Goal: Information Seeking & Learning: Learn about a topic

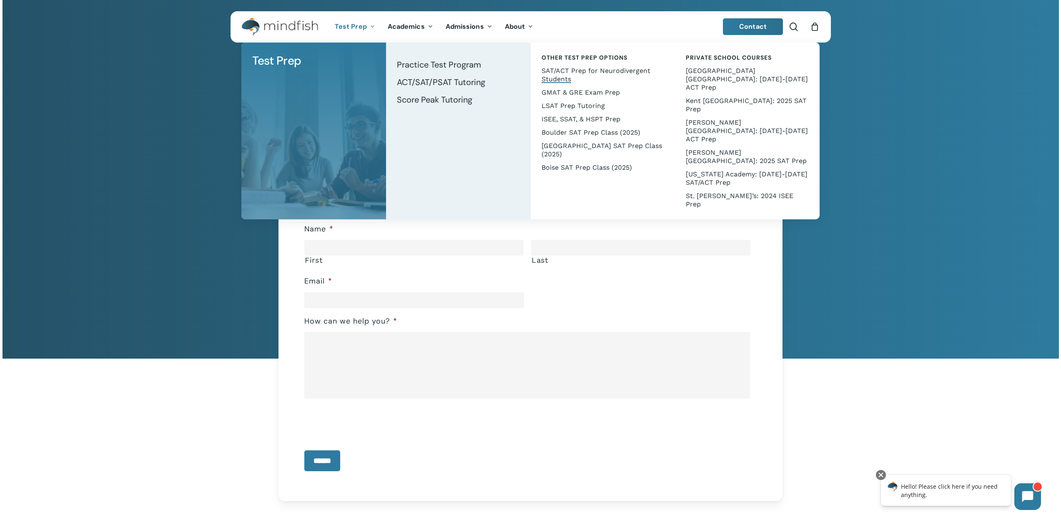
click at [541, 74] on span "SAT/ACT Prep for Neurodivergent Students" at bounding box center [595, 75] width 109 height 16
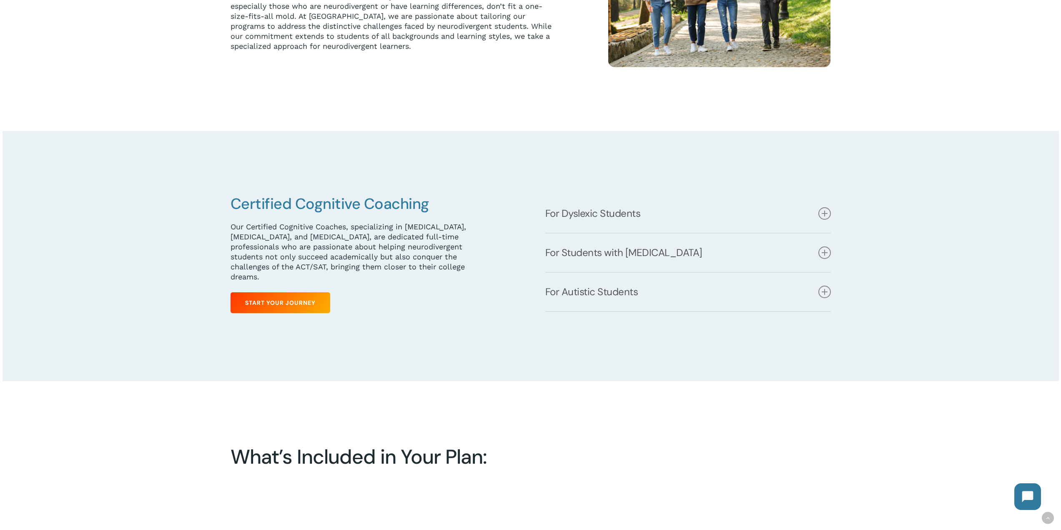
scroll to position [458, 0]
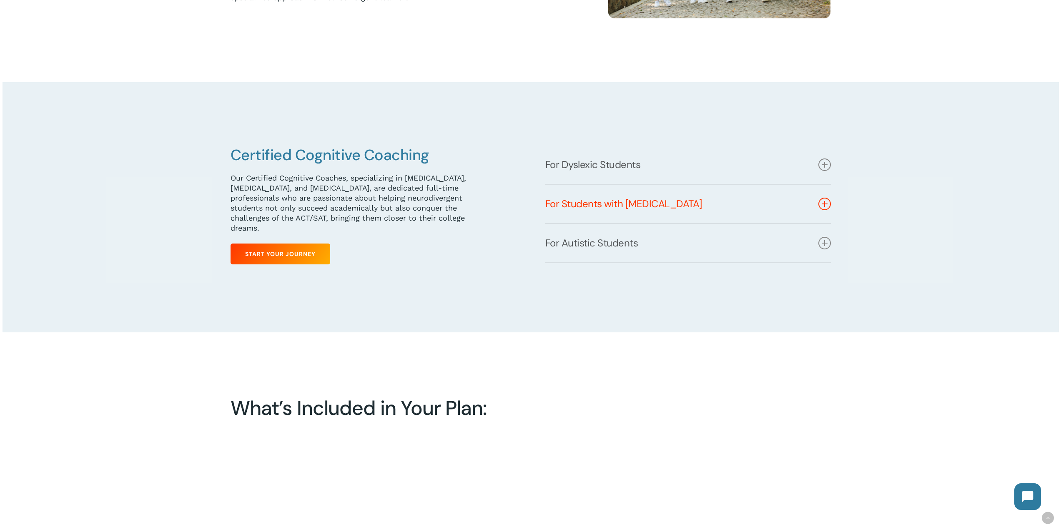
click at [828, 206] on icon at bounding box center [824, 204] width 13 height 13
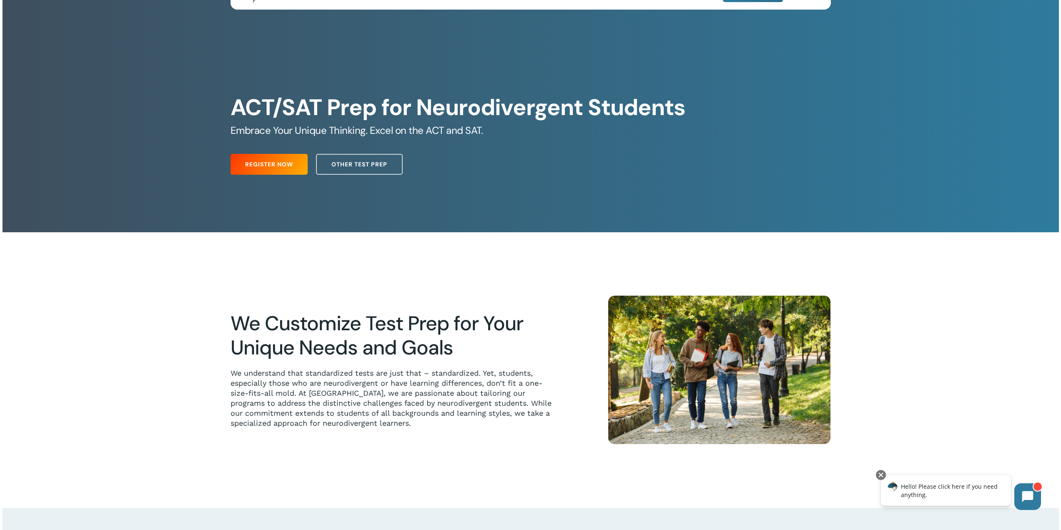
scroll to position [0, 0]
